Goal: Information Seeking & Learning: Learn about a topic

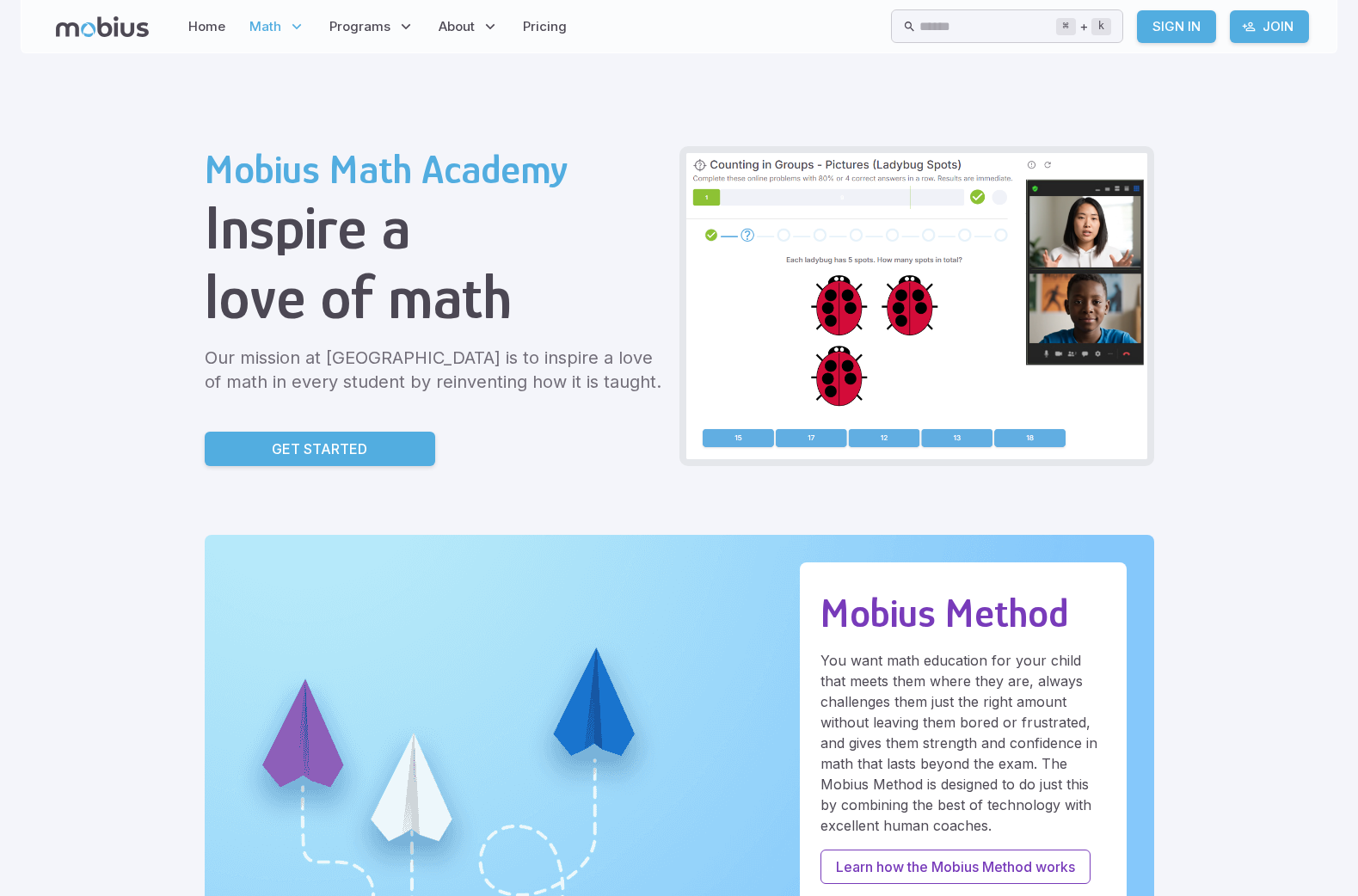
click at [300, 28] on icon at bounding box center [296, 26] width 17 height 17
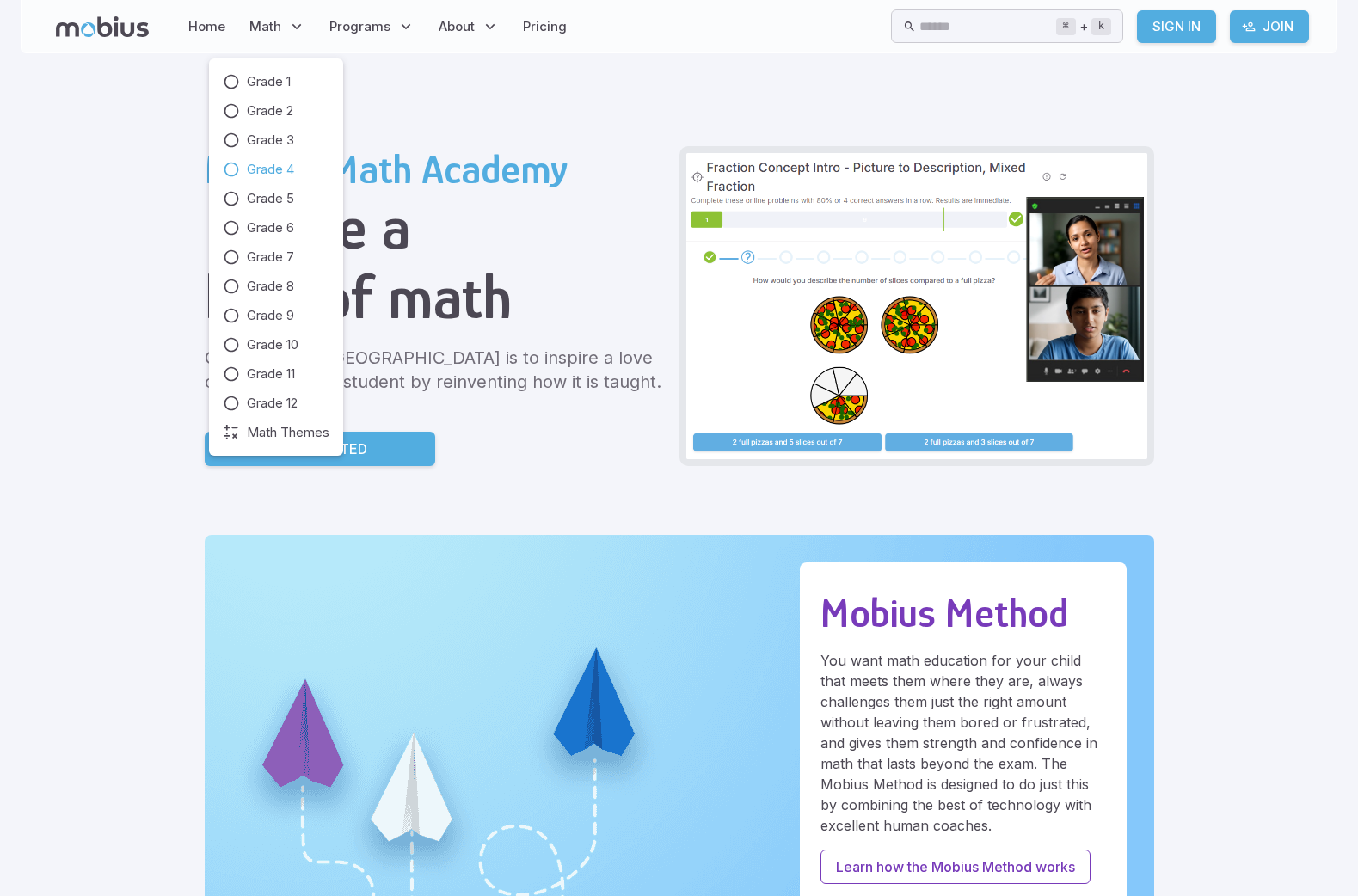
click at [242, 170] on link "Grade 4" at bounding box center [276, 169] width 107 height 19
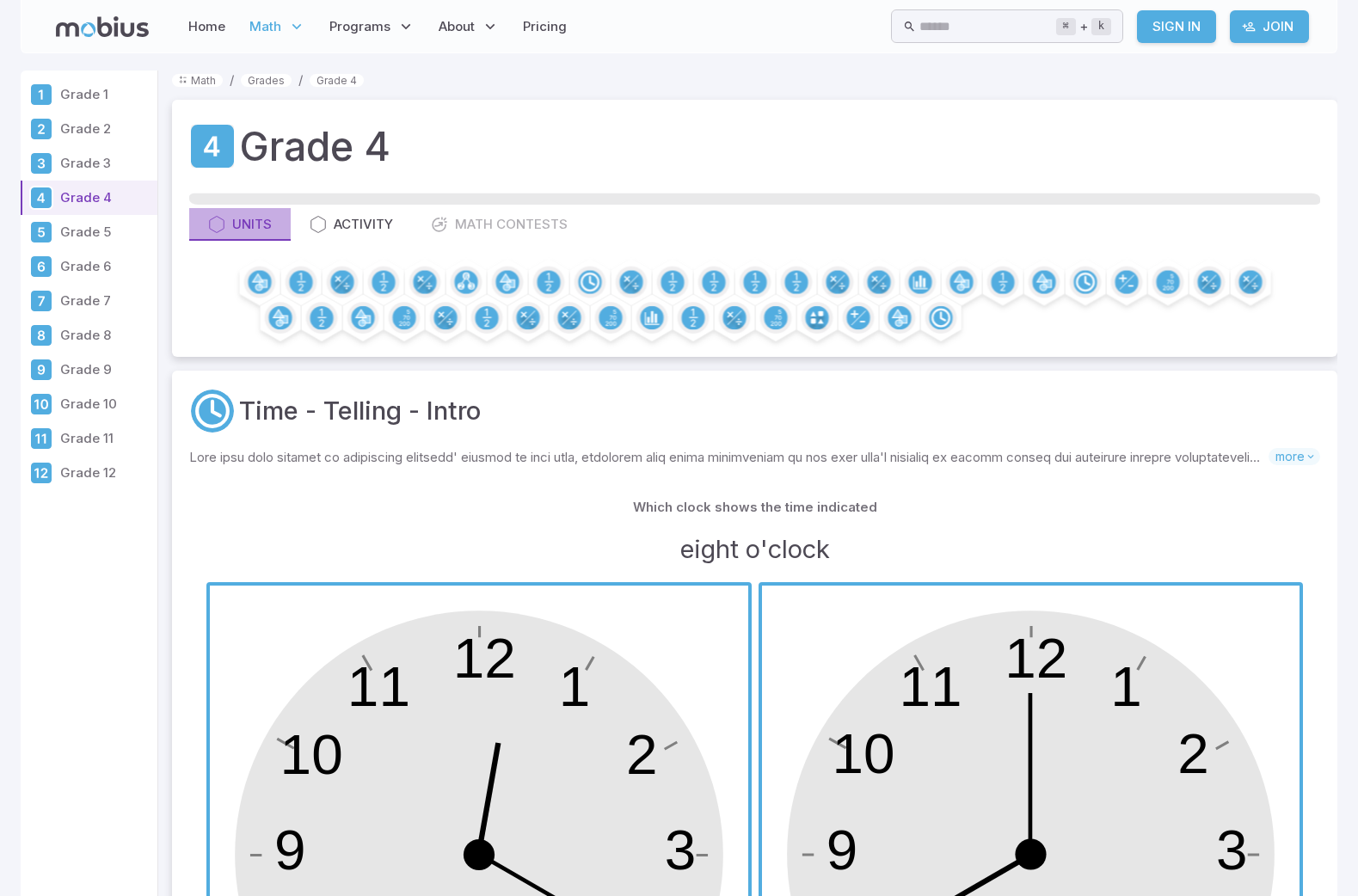
click at [222, 224] on icon "button" at bounding box center [217, 224] width 17 height 17
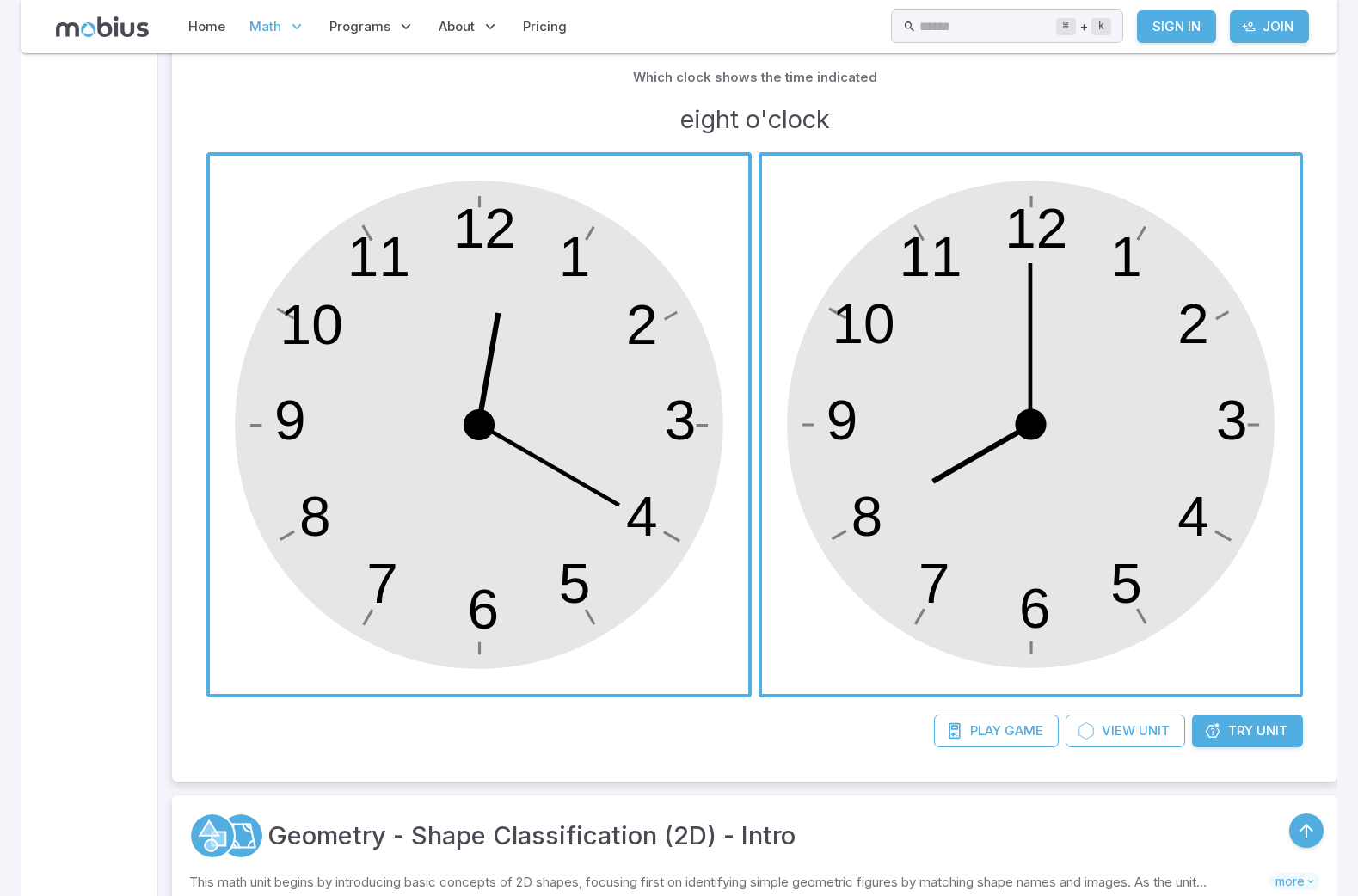
click at [1079, 550] on span "button" at bounding box center [1031, 425] width 538 height 538
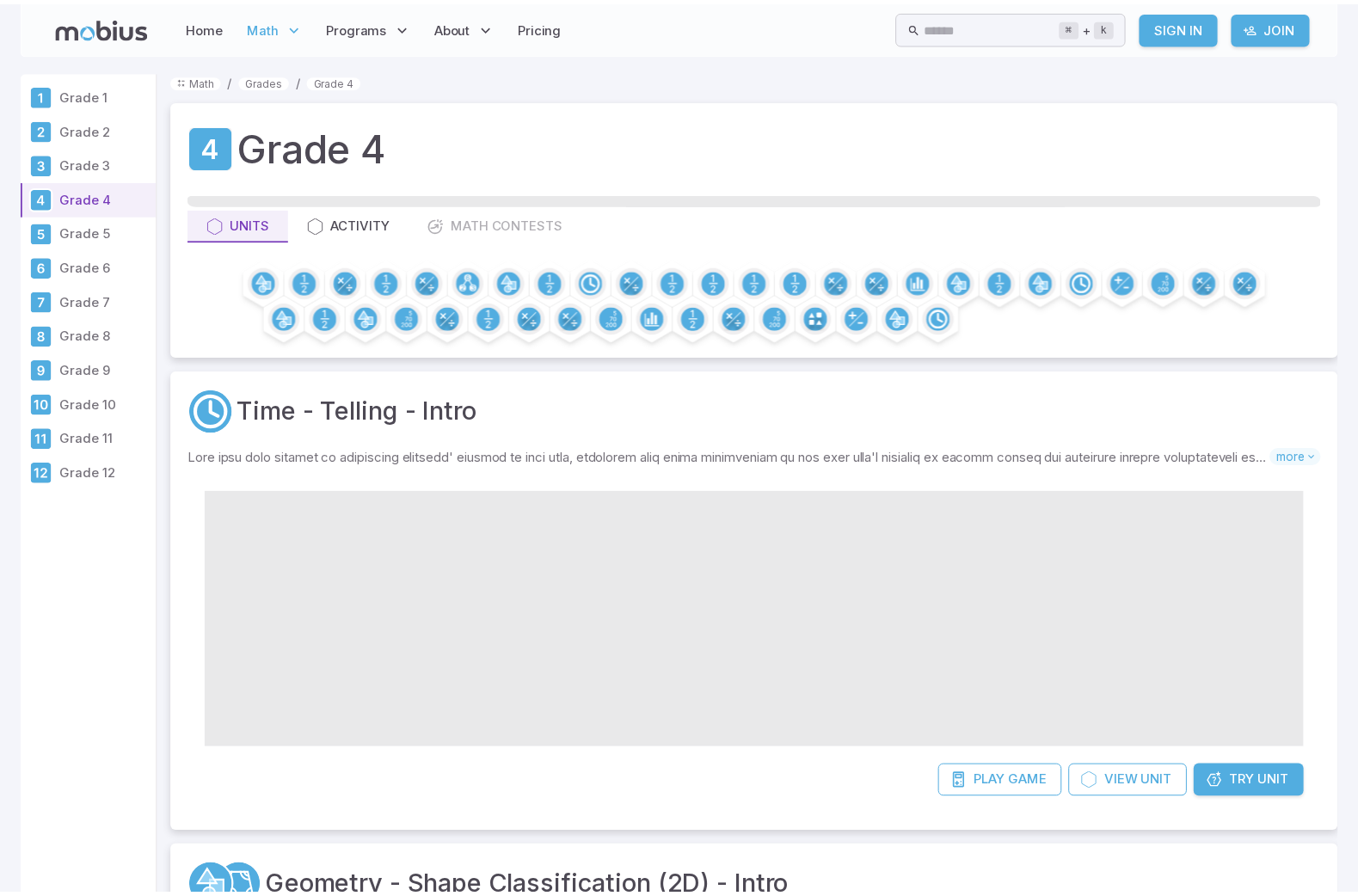
scroll to position [430, 0]
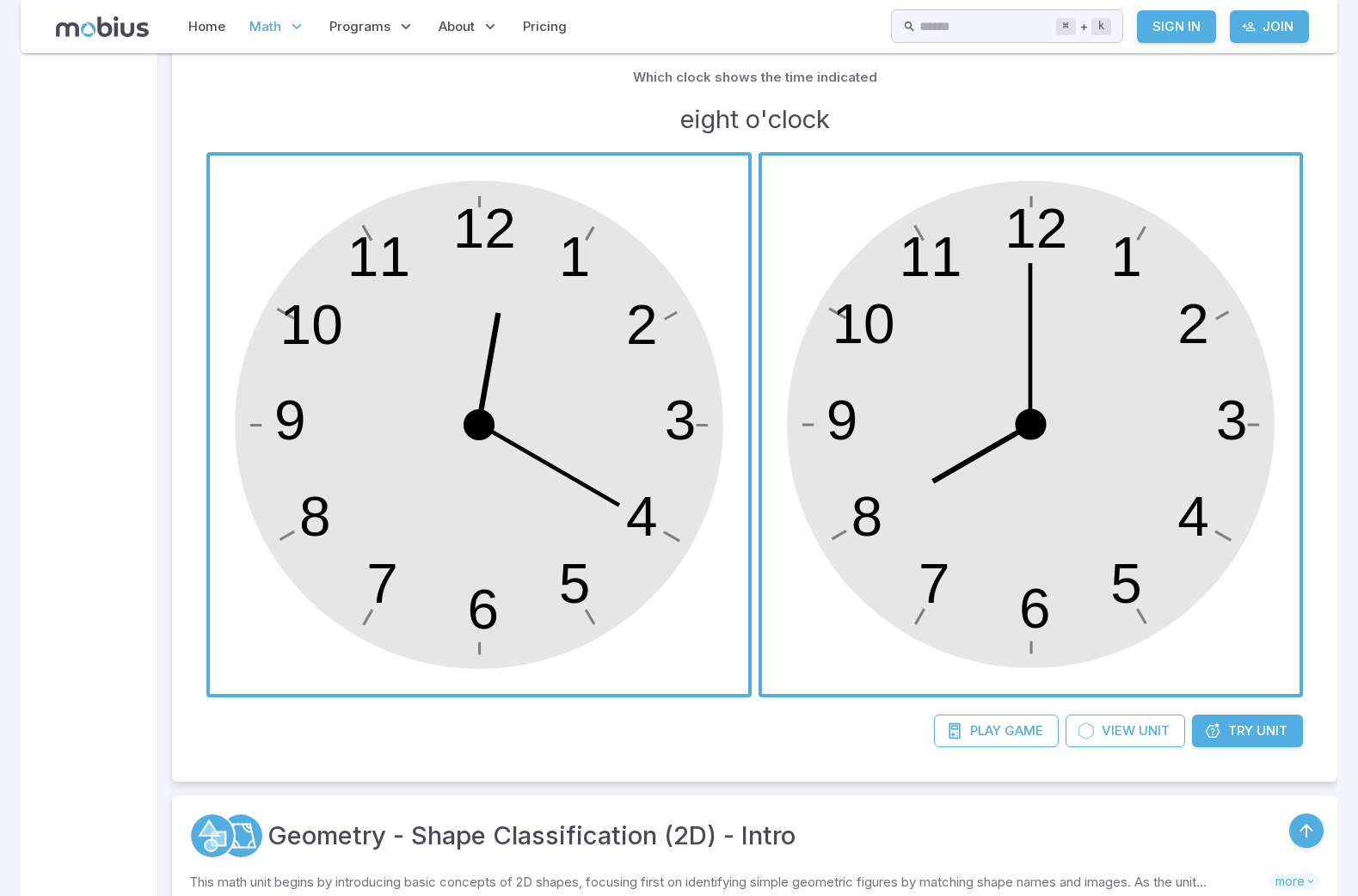
click at [965, 490] on span "button" at bounding box center [1031, 425] width 538 height 538
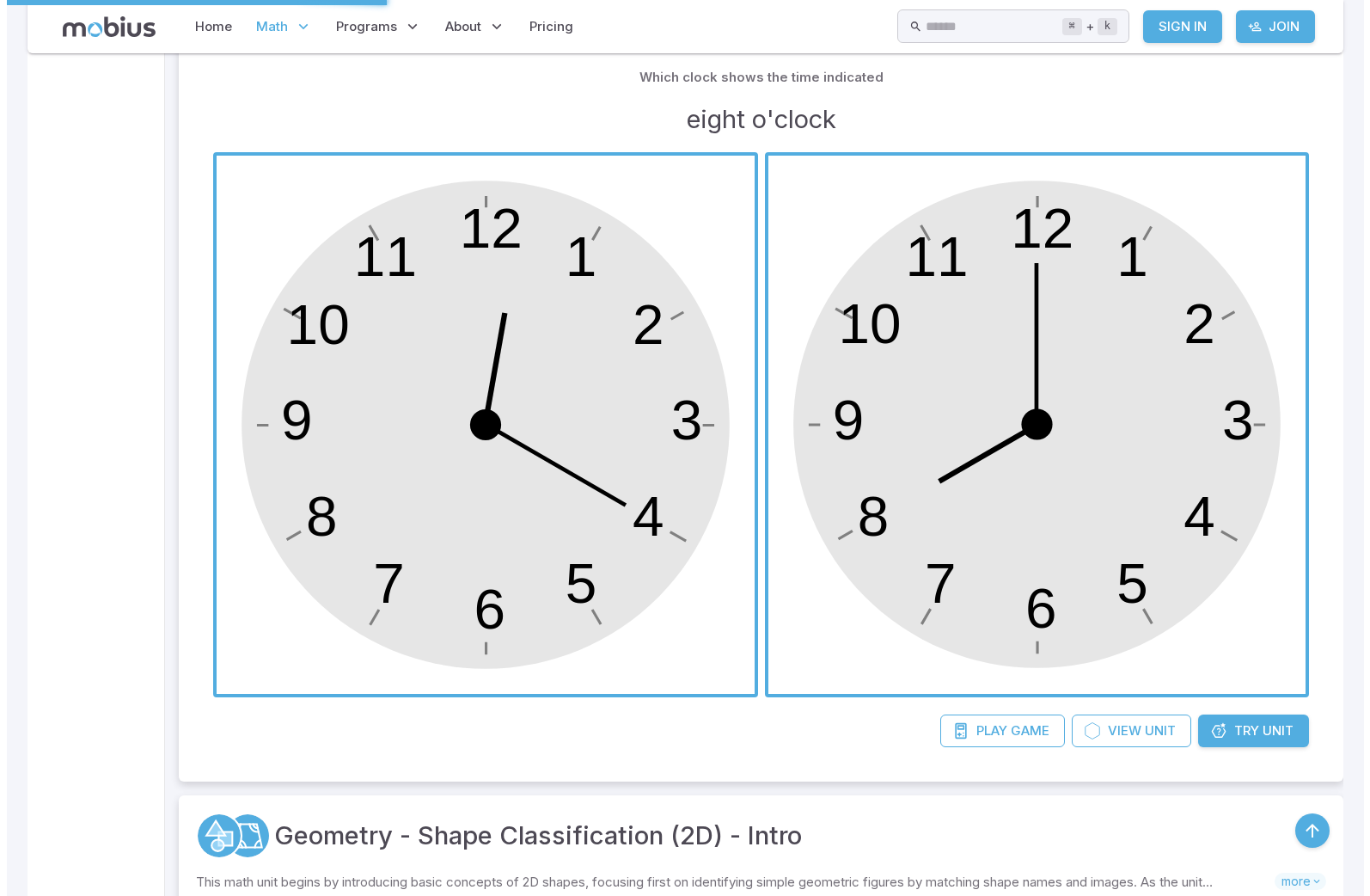
scroll to position [0, 0]
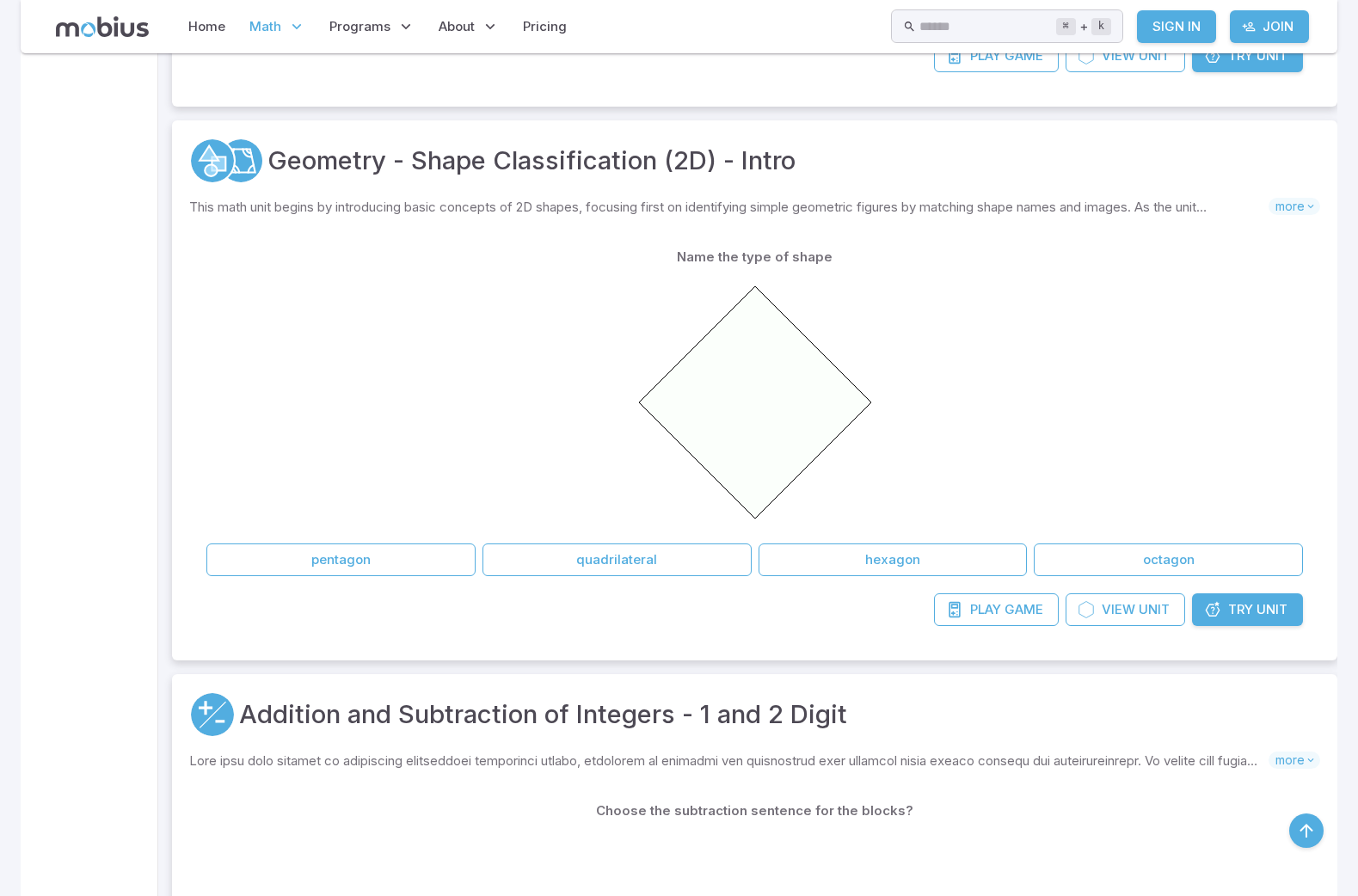
scroll to position [1070, 0]
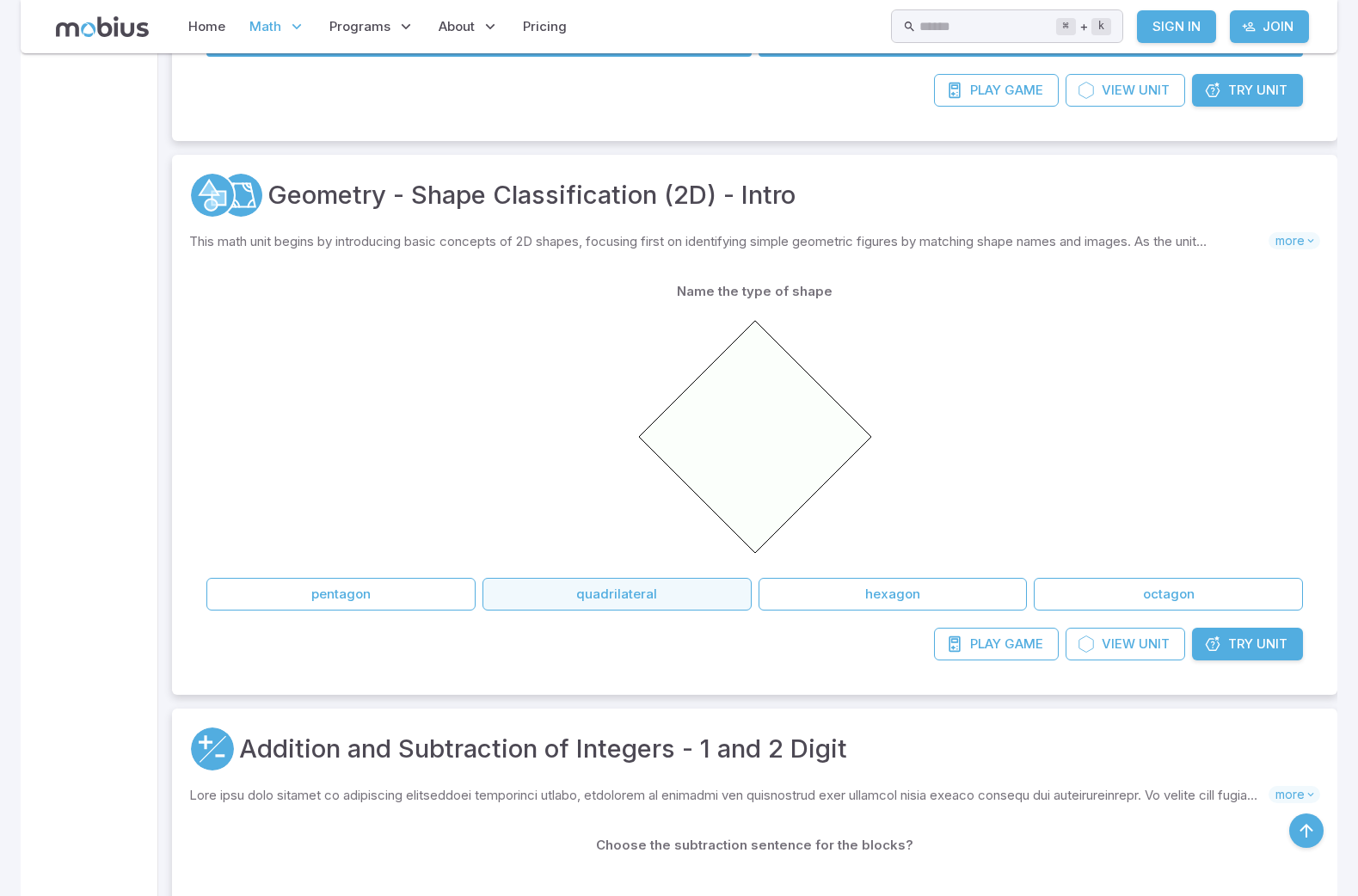
click at [702, 577] on button "quadrilateral" at bounding box center [617, 593] width 269 height 33
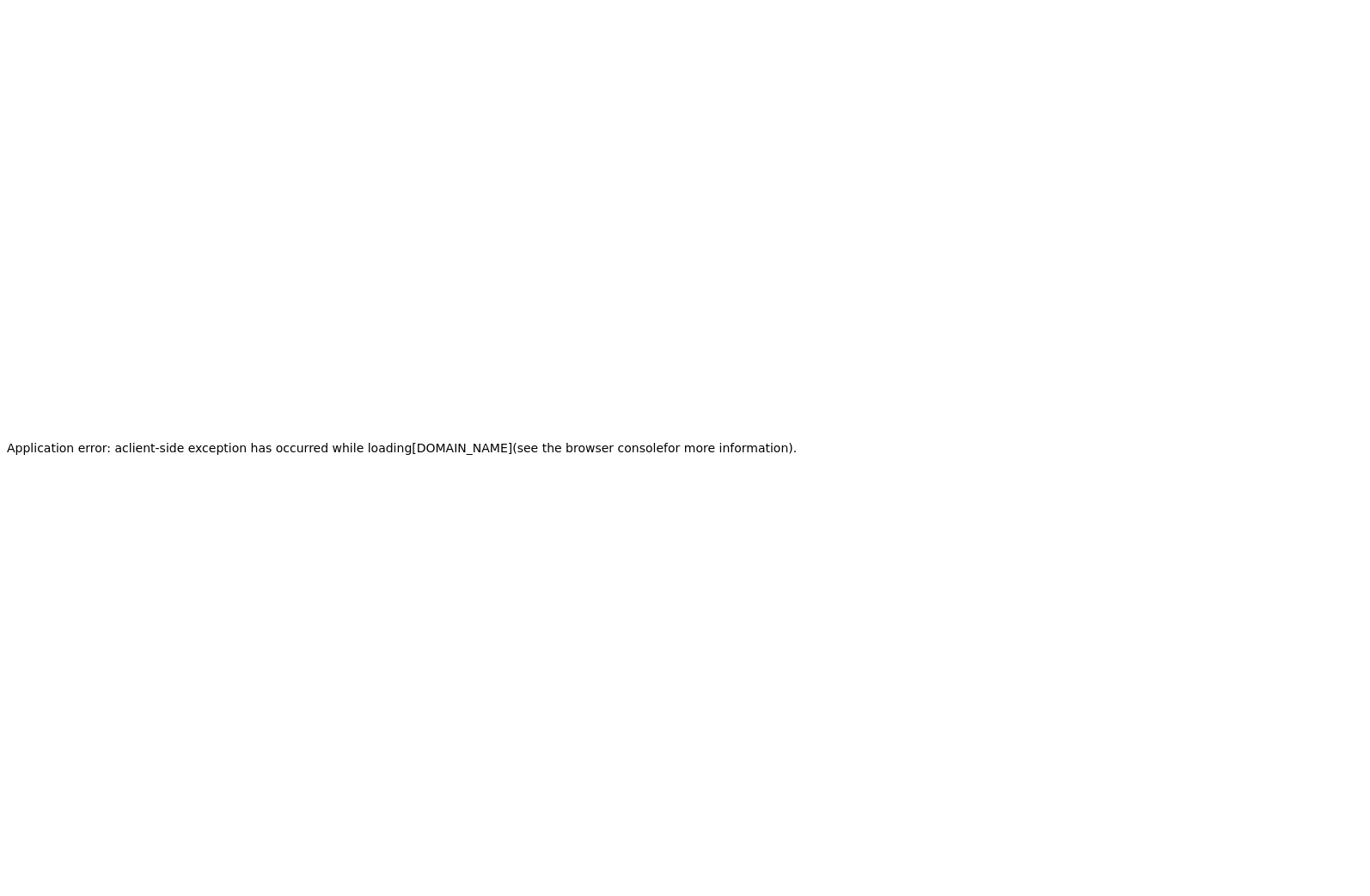
click at [326, 446] on h2 "Application error: a client -side exception has occurred while loading app.mobi…" at bounding box center [401, 448] width 790 height 24
